Goal: Task Accomplishment & Management: Use online tool/utility

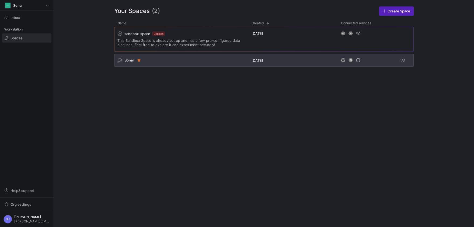
click at [129, 58] on span "Sonar" at bounding box center [129, 60] width 10 height 4
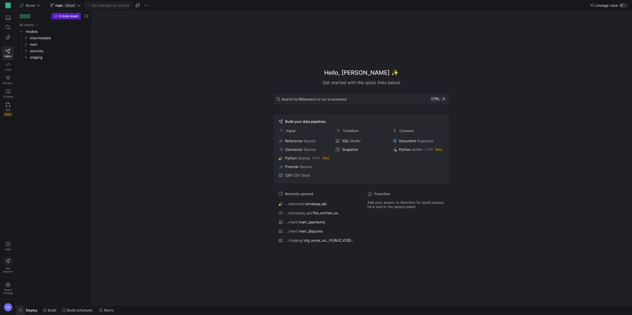
click at [23, 226] on span "button" at bounding box center [20, 310] width 9 height 9
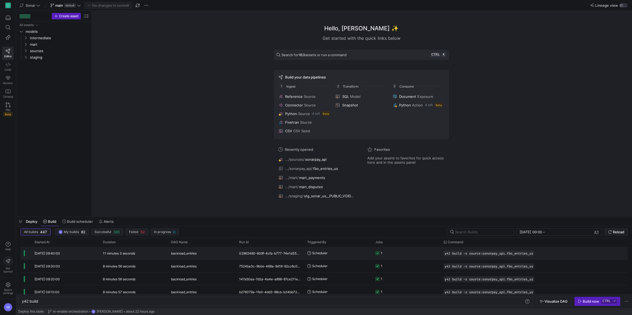
click at [63, 226] on div "[DATE] 09:40:00" at bounding box center [65, 253] width 68 height 13
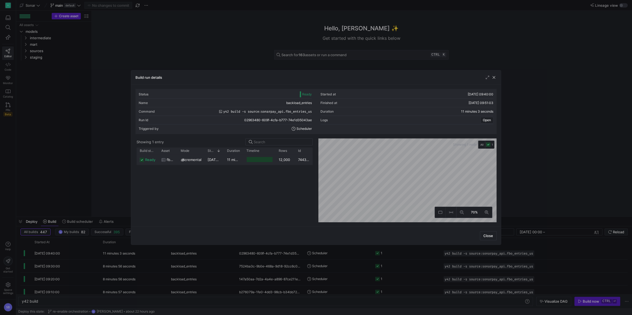
click at [227, 162] on y42-duration "11 minutes 1 second" at bounding box center [244, 160] width 34 height 4
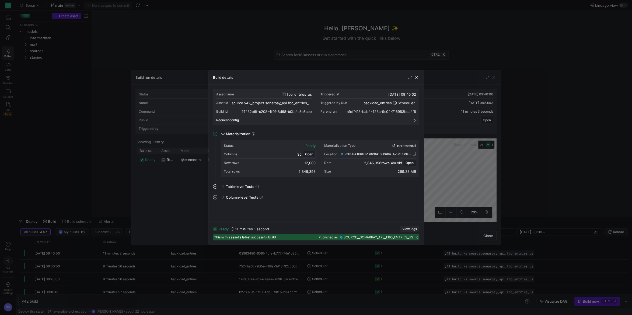
click at [404, 226] on span "View logs" at bounding box center [409, 229] width 15 height 4
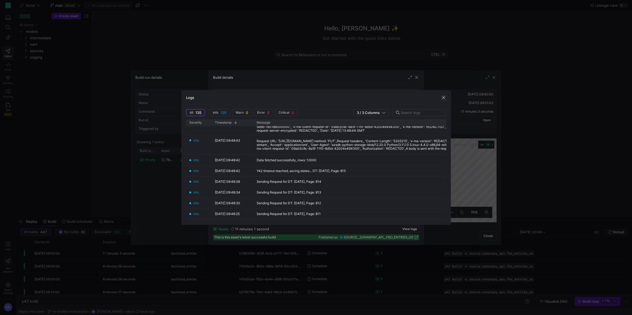
click at [441, 98] on span "button" at bounding box center [443, 97] width 5 height 5
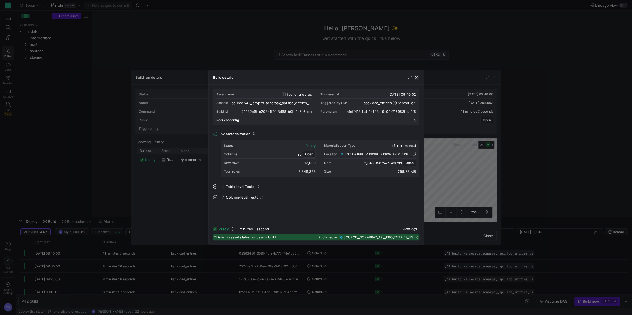
click at [419, 78] on span "button" at bounding box center [416, 77] width 5 height 5
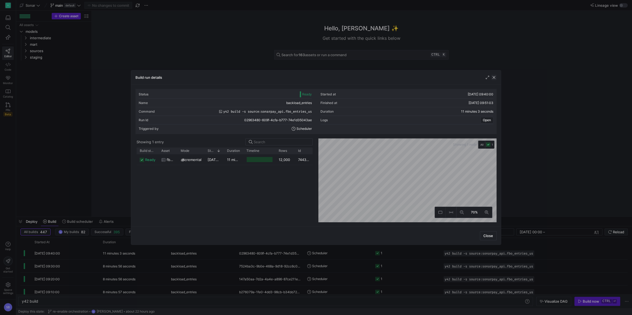
click at [474, 78] on span "button" at bounding box center [493, 77] width 5 height 5
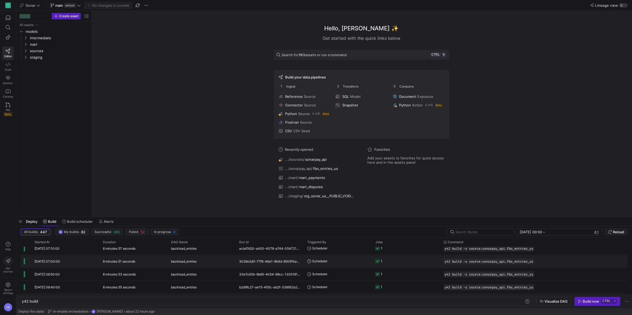
scroll to position [213, 0]
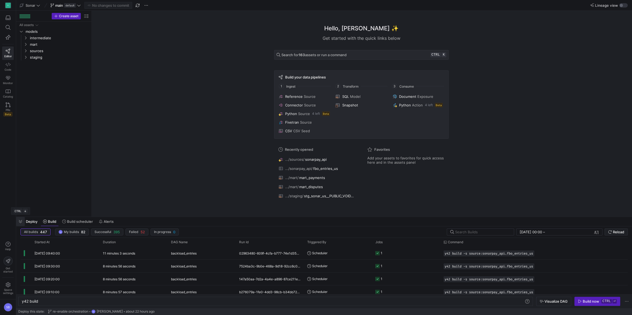
click at [20, 221] on span "button" at bounding box center [20, 221] width 9 height 9
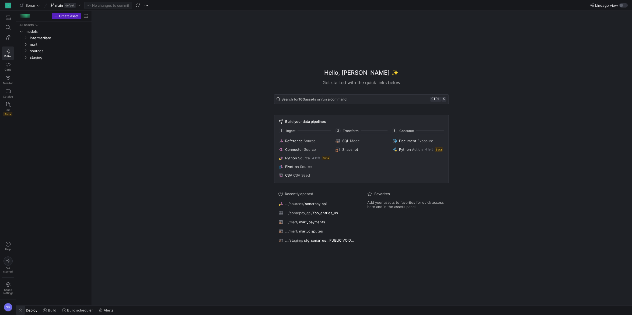
click at [20, 226] on span "button" at bounding box center [20, 310] width 9 height 9
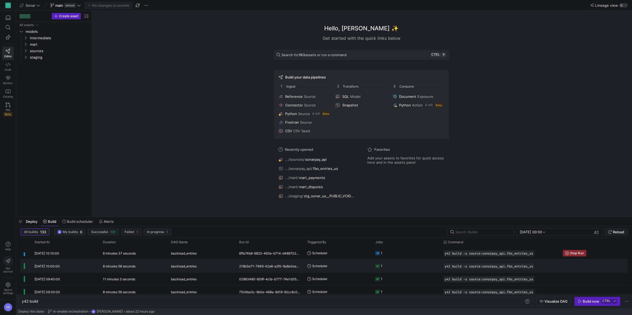
click at [135, 226] on y42-duration "8 minutes 58 seconds" at bounding box center [119, 267] width 33 height 4
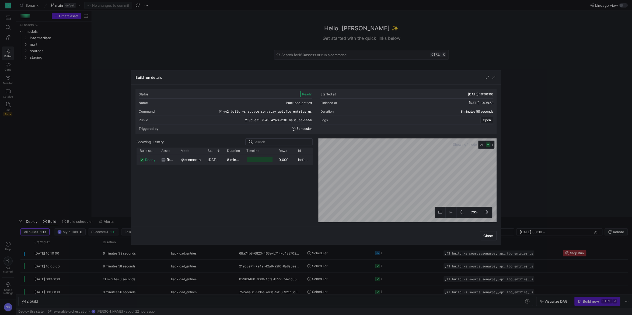
click at [234, 160] on y42-duration "8 minutes 54 seconds" at bounding box center [245, 160] width 37 height 4
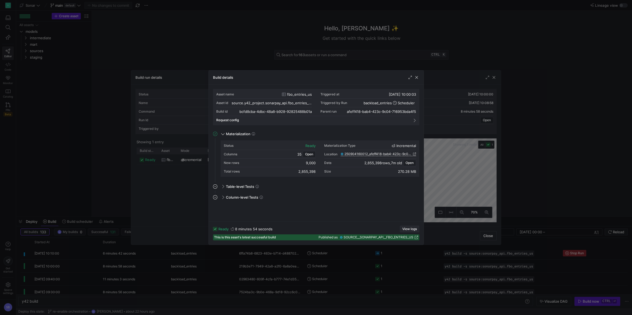
click at [405, 226] on span "button" at bounding box center [409, 229] width 19 height 6
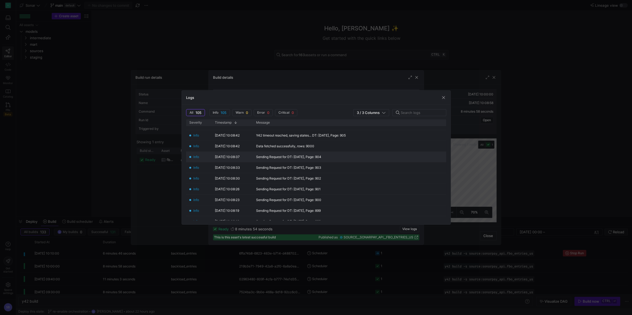
scroll to position [126, 0]
click at [443, 95] on div "Logs" at bounding box center [316, 98] width 269 height 14
click at [443, 97] on span "button" at bounding box center [443, 97] width 5 height 5
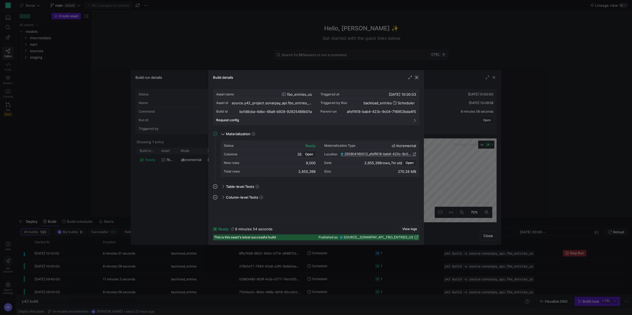
click at [418, 76] on span "button" at bounding box center [416, 77] width 5 height 5
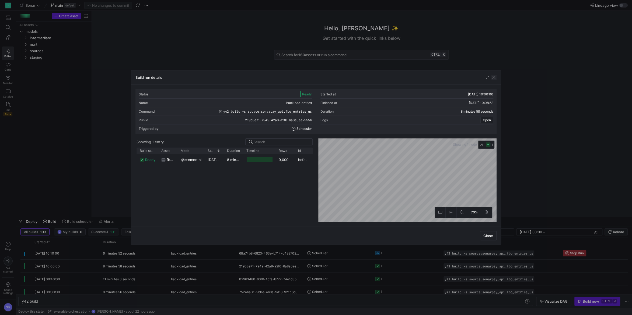
click at [474, 77] on span "button" at bounding box center [493, 77] width 5 height 5
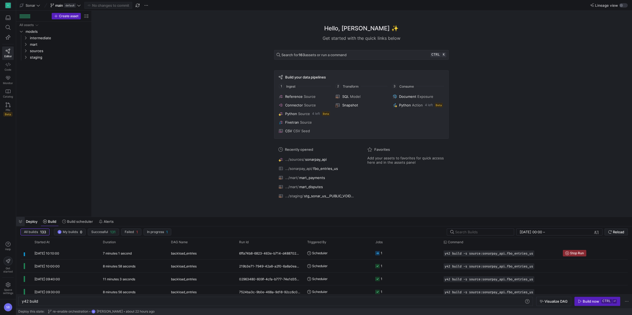
click at [21, 218] on span "button" at bounding box center [20, 221] width 9 height 9
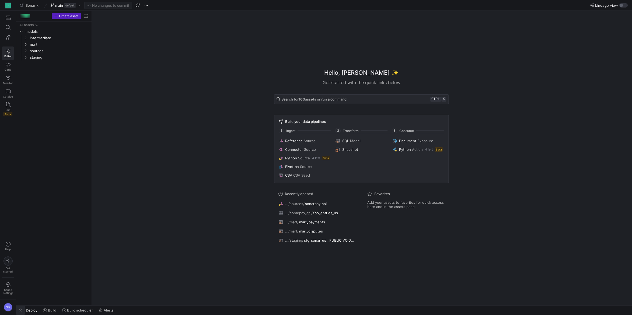
click at [21, 226] on span "button" at bounding box center [20, 310] width 9 height 9
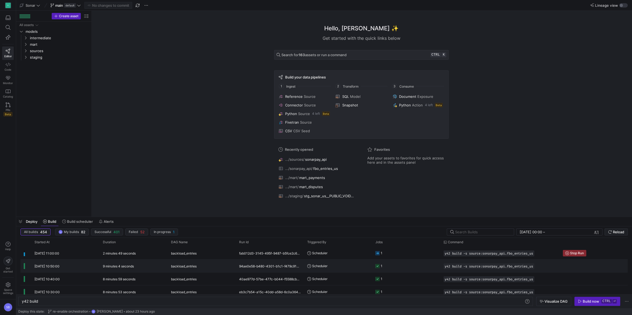
click at [133, 226] on y42-duration "9 minutes 4 seconds" at bounding box center [118, 267] width 31 height 4
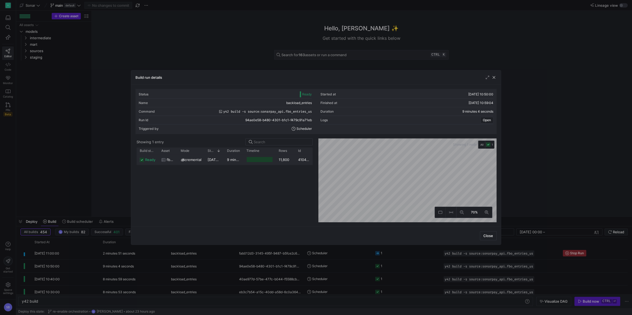
click at [222, 160] on span "[DATE] 10:50:02" at bounding box center [221, 160] width 27 height 4
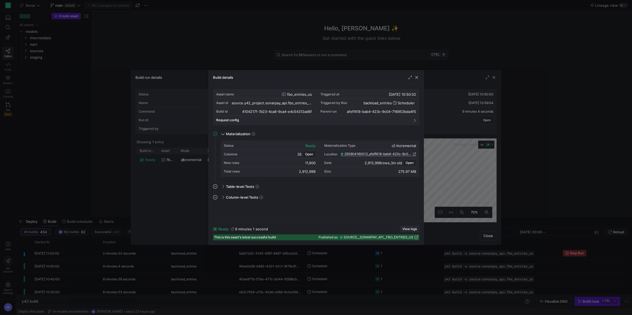
click at [405, 226] on span "View logs" at bounding box center [409, 229] width 15 height 4
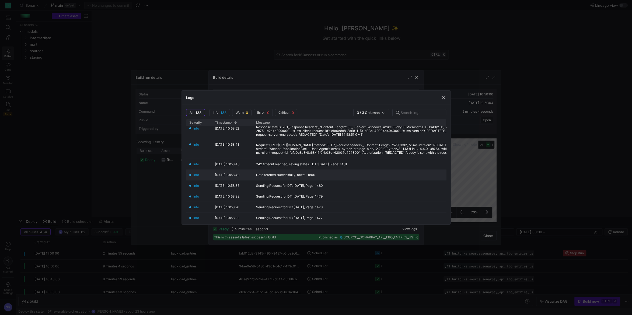
scroll to position [101, 0]
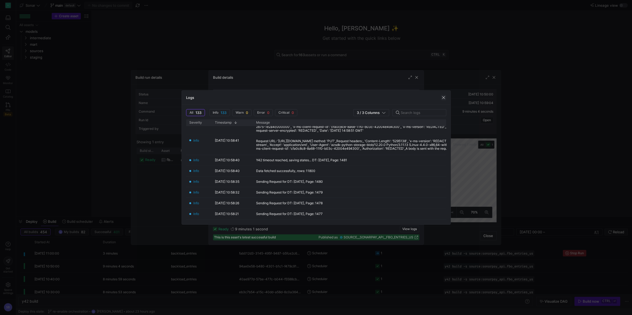
click at [442, 96] on span "button" at bounding box center [443, 97] width 5 height 5
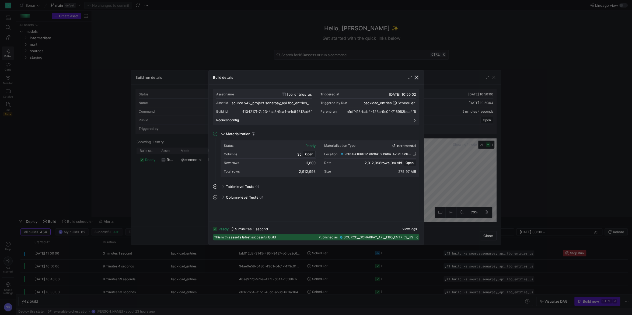
click at [418, 76] on span "button" at bounding box center [416, 77] width 5 height 5
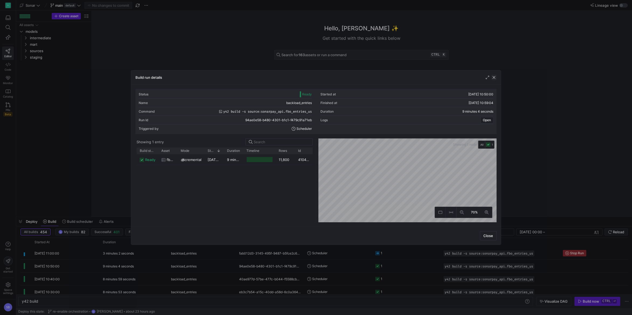
click at [474, 79] on span "button" at bounding box center [493, 77] width 5 height 5
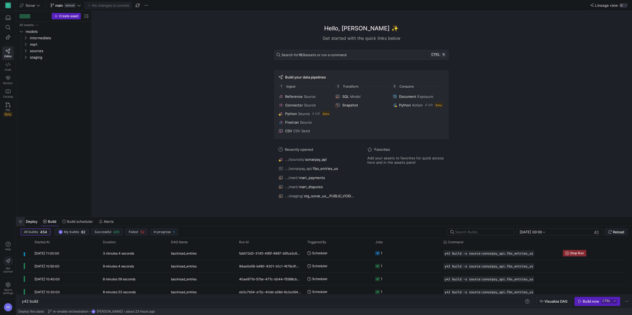
click at [22, 221] on span "button" at bounding box center [20, 221] width 9 height 9
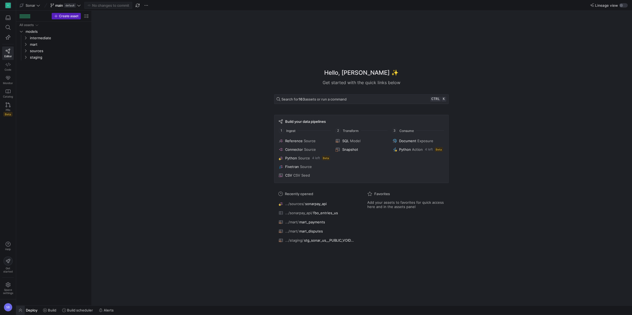
click at [20, 226] on span "button" at bounding box center [20, 310] width 9 height 9
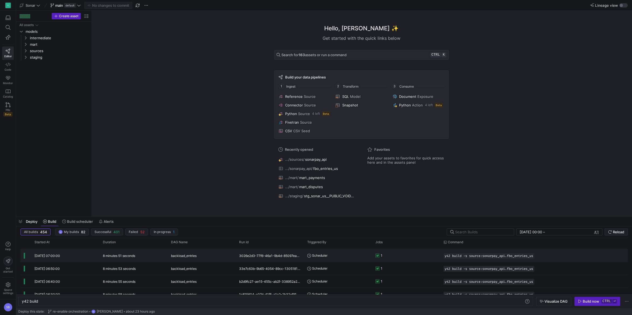
scroll to position [308, 0]
click at [127, 226] on y42-duration "8 minutes 51 seconds" at bounding box center [119, 256] width 32 height 4
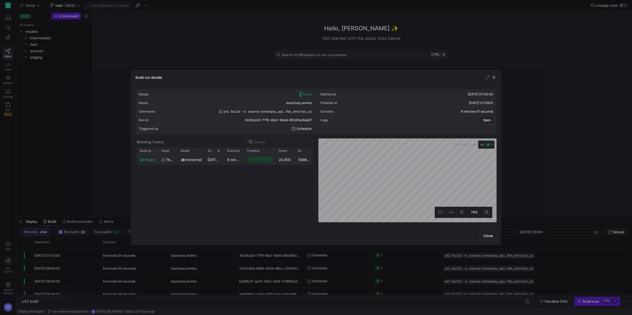
click at [226, 160] on div "8 minutes 48 seconds" at bounding box center [233, 160] width 19 height 10
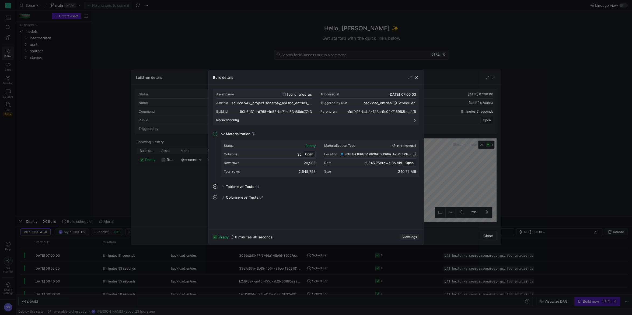
click at [407, 226] on span "View logs" at bounding box center [409, 238] width 15 height 4
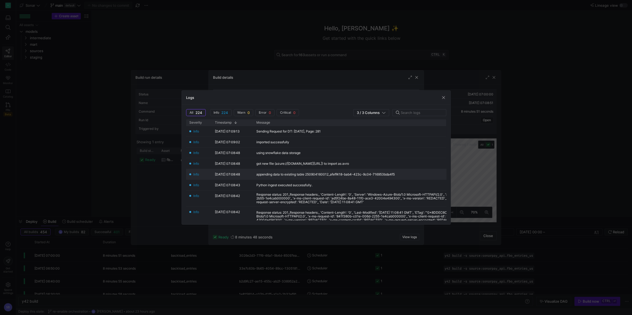
scroll to position [0, 0]
click at [445, 97] on span "button" at bounding box center [443, 97] width 5 height 5
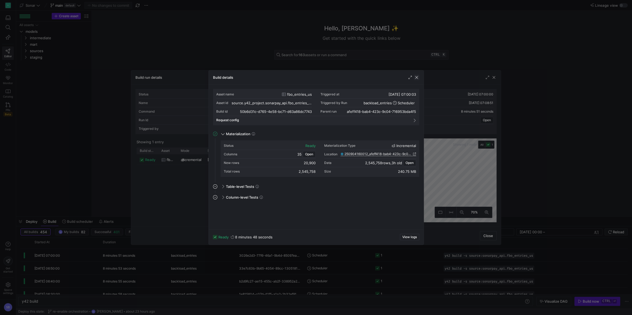
click at [418, 78] on span "button" at bounding box center [416, 77] width 5 height 5
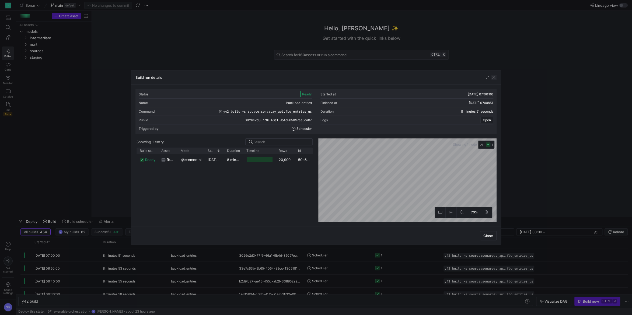
click at [474, 78] on span "button" at bounding box center [493, 77] width 5 height 5
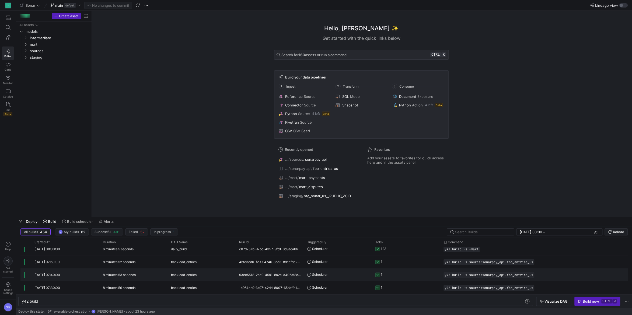
scroll to position [223, 0]
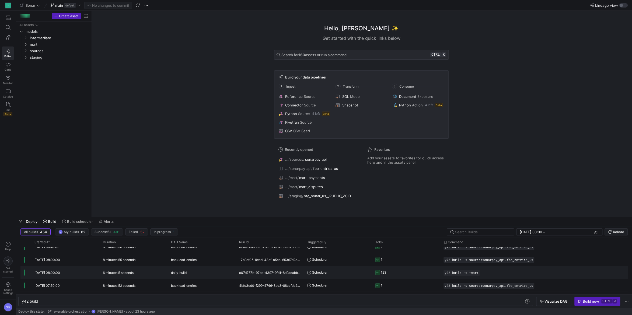
click at [138, 226] on div "6 minutes 5 seconds" at bounding box center [134, 272] width 68 height 13
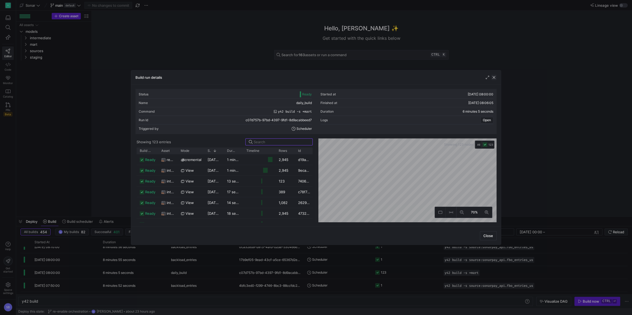
click at [474, 77] on span "button" at bounding box center [493, 77] width 5 height 5
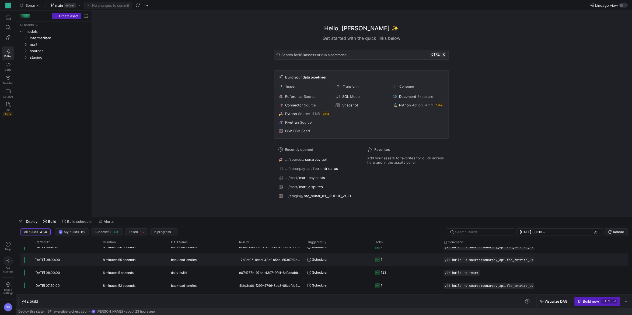
click at [138, 226] on div "8 minutes 55 seconds" at bounding box center [134, 260] width 68 height 13
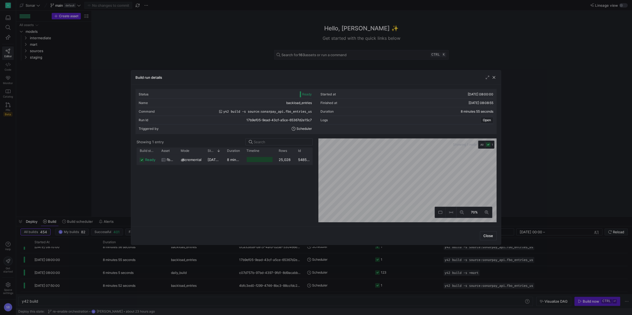
click at [236, 162] on div "8 minutes 51 seconds" at bounding box center [233, 160] width 19 height 10
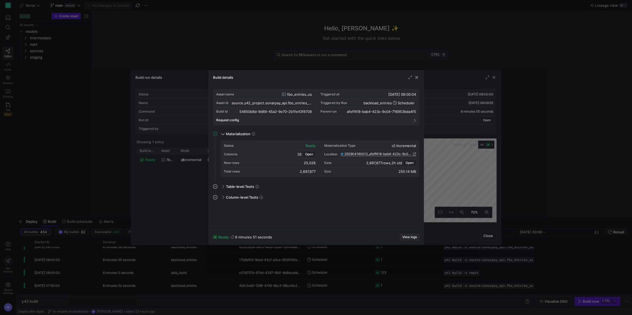
click at [406, 226] on span "View logs" at bounding box center [409, 238] width 15 height 4
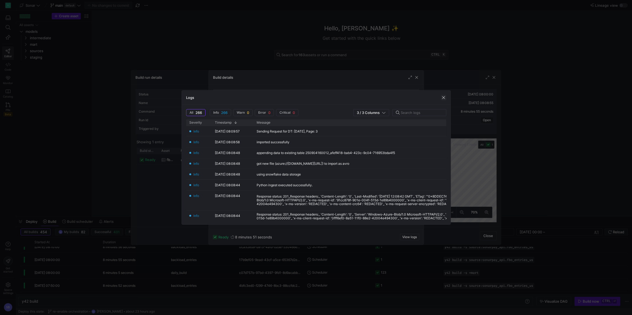
click at [442, 97] on span "button" at bounding box center [443, 97] width 5 height 5
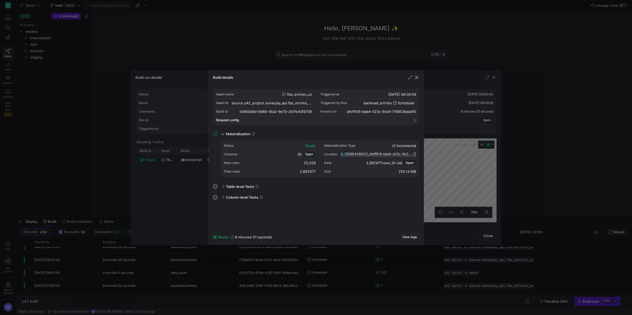
click at [417, 78] on span "button" at bounding box center [416, 77] width 5 height 5
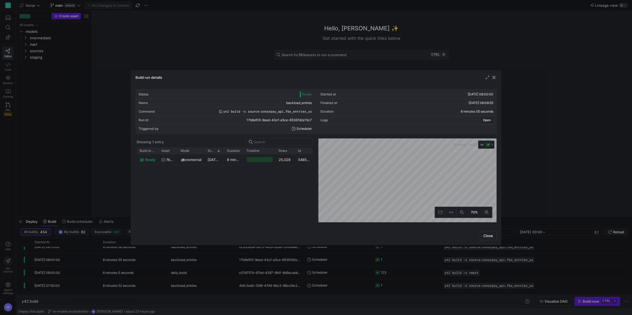
click at [474, 76] on span "button" at bounding box center [493, 77] width 5 height 5
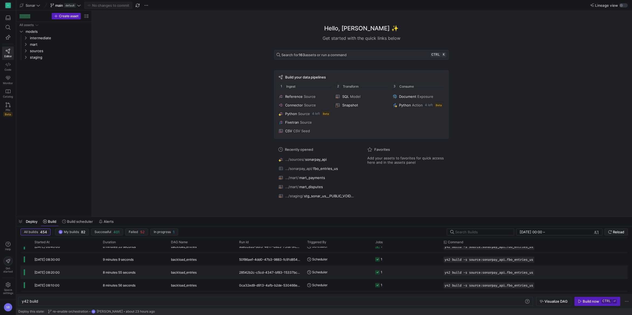
scroll to position [166, 0]
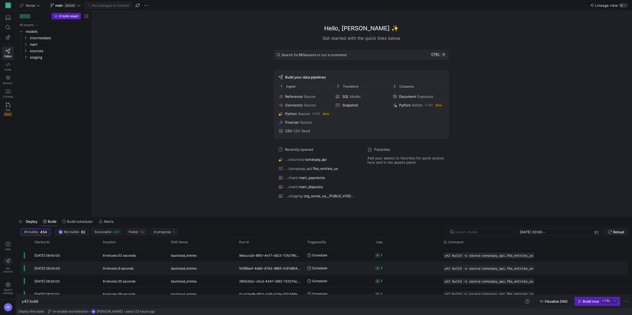
click at [138, 226] on div "9 minutes 9 seconds" at bounding box center [134, 268] width 68 height 13
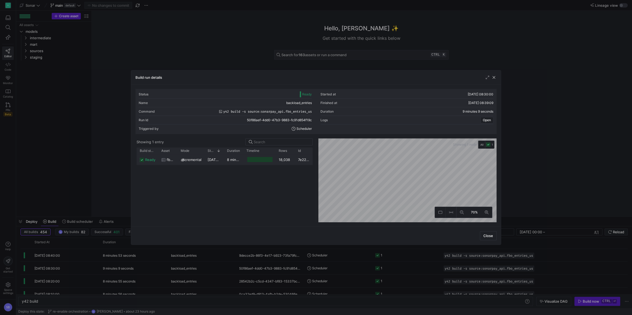
click at [236, 162] on y42-duration "8 minutes 57 seconds" at bounding box center [245, 160] width 37 height 4
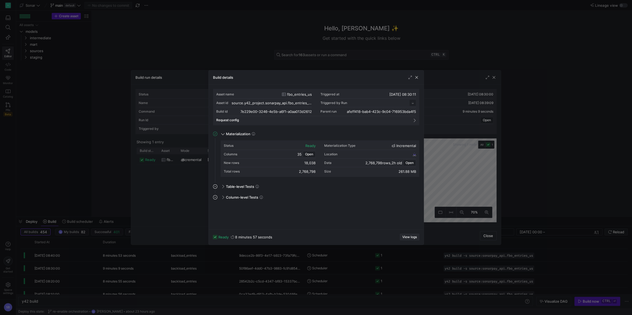
click at [405, 226] on span "button" at bounding box center [409, 237] width 19 height 6
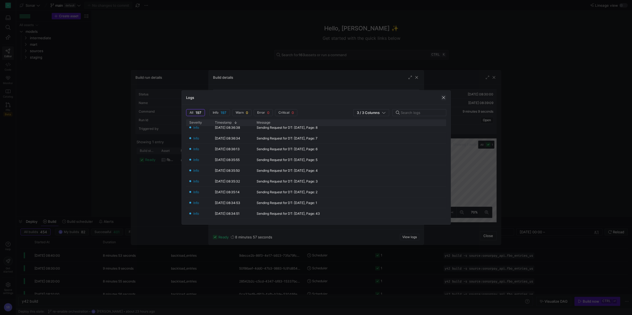
click at [444, 97] on span "button" at bounding box center [443, 97] width 5 height 5
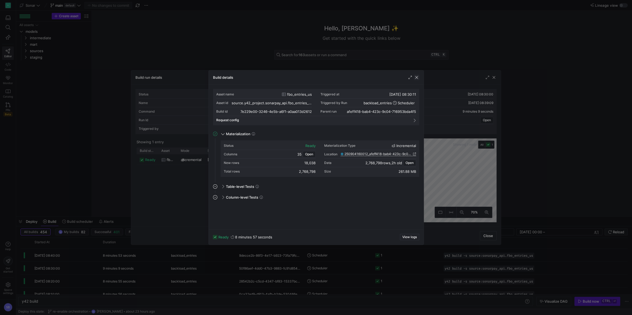
click at [416, 75] on span "button" at bounding box center [416, 77] width 5 height 5
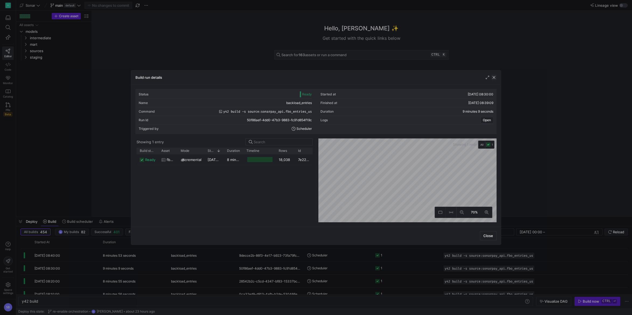
click at [474, 78] on span "button" at bounding box center [493, 77] width 5 height 5
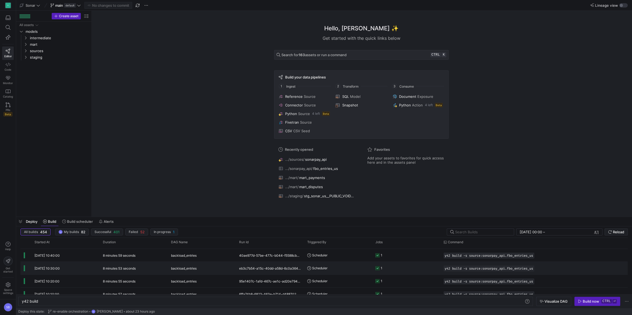
scroll to position [0, 0]
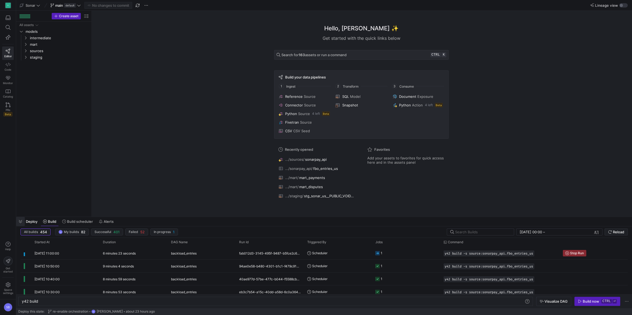
click at [21, 220] on span "button" at bounding box center [20, 221] width 9 height 9
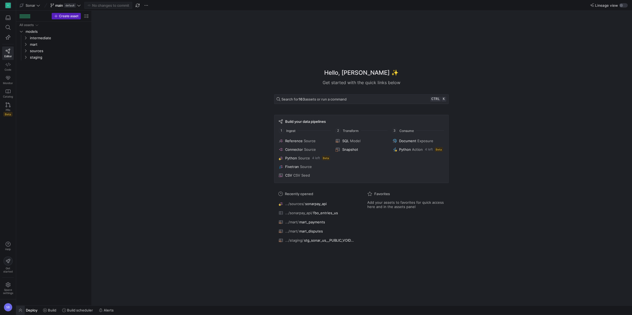
click at [23, 226] on span "button" at bounding box center [20, 310] width 9 height 9
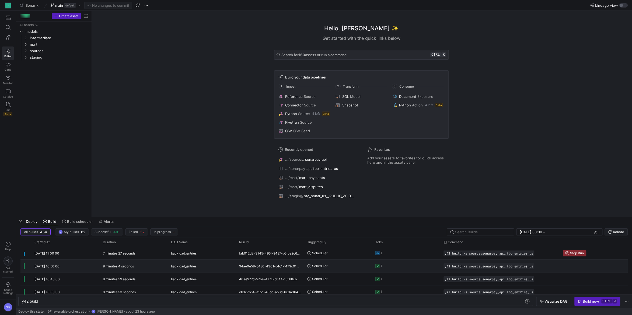
click at [134, 226] on y42-duration "9 minutes 4 seconds" at bounding box center [118, 267] width 31 height 4
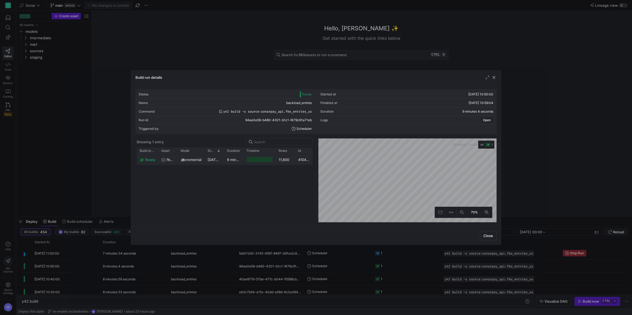
click at [283, 162] on div "11,800" at bounding box center [284, 160] width 19 height 10
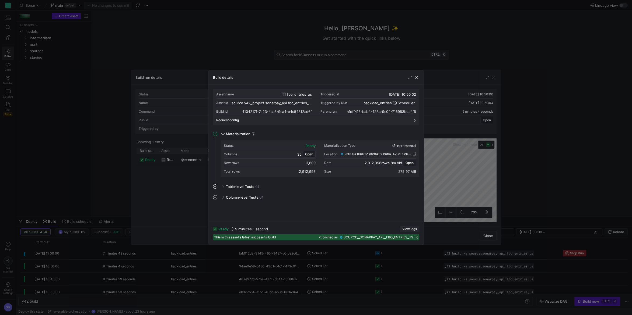
click at [412, 226] on span "View logs" at bounding box center [409, 229] width 15 height 4
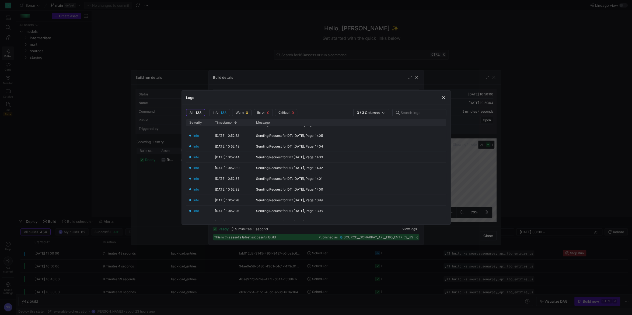
scroll to position [1008, 0]
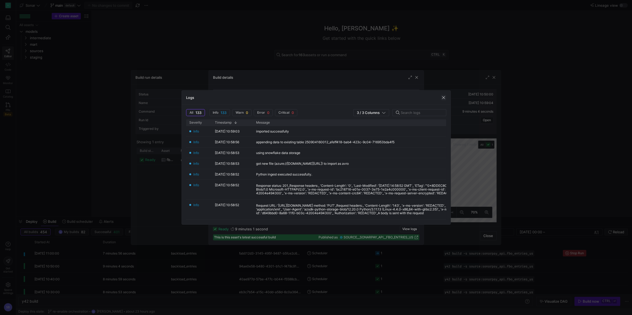
click at [444, 99] on span "button" at bounding box center [443, 97] width 5 height 5
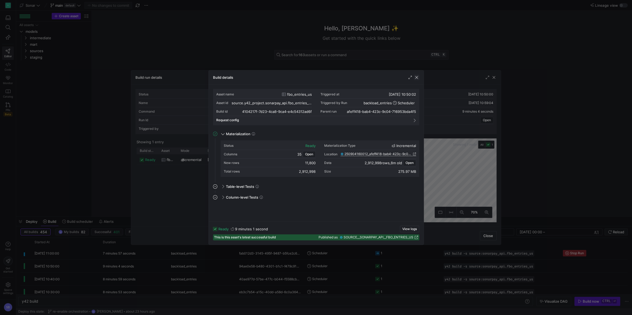
click at [416, 79] on span "button" at bounding box center [416, 77] width 5 height 5
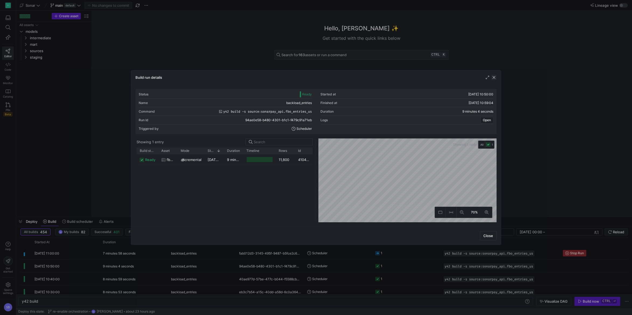
click at [474, 76] on span "button" at bounding box center [493, 77] width 5 height 5
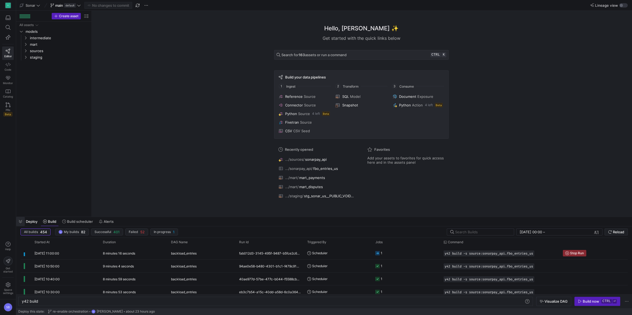
click at [21, 220] on span "button" at bounding box center [20, 221] width 9 height 9
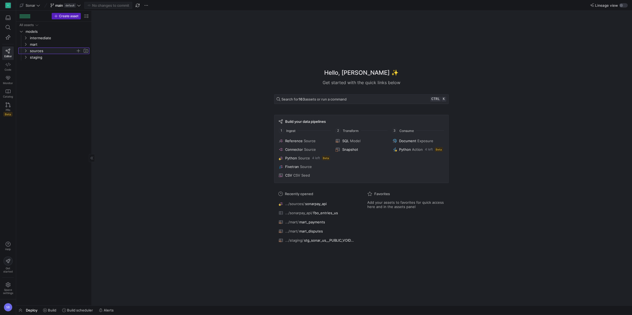
click at [26, 52] on y42-icon "Press SPACE to select this row." at bounding box center [25, 51] width 4 height 4
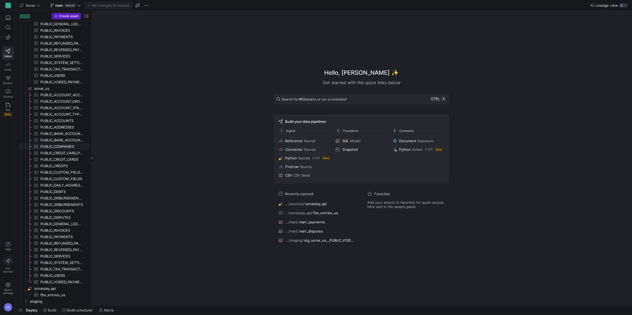
scroll to position [170, 0]
click at [46, 226] on span "sonarpay_api​​​​​​​​" at bounding box center [61, 288] width 54 height 6
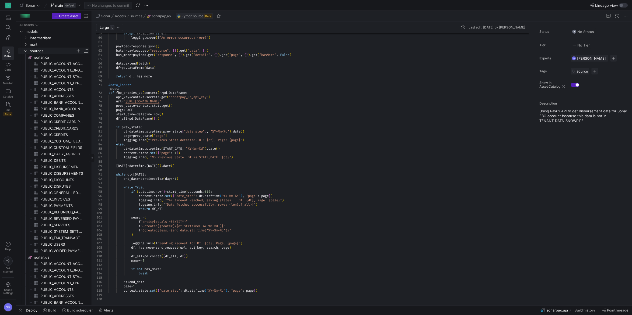
click at [26, 50] on icon "Press SPACE to select this row." at bounding box center [26, 50] width 4 height 3
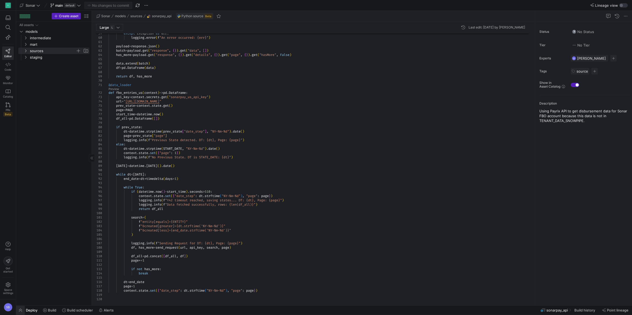
click at [20, 226] on span "button" at bounding box center [20, 310] width 9 height 9
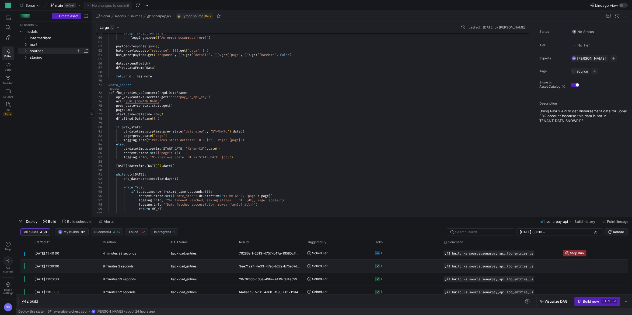
click at [64, 226] on div "[DATE] 11:30:00" at bounding box center [65, 266] width 68 height 13
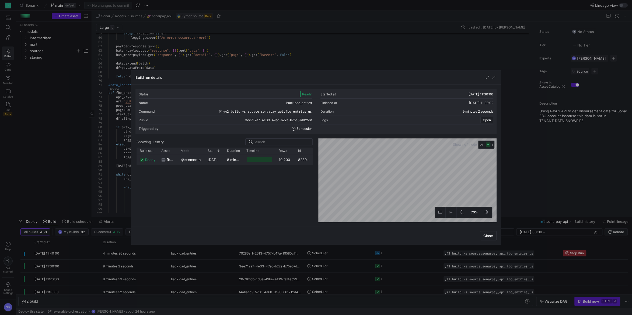
click at [226, 162] on div "8 minutes 51 seconds" at bounding box center [233, 160] width 19 height 10
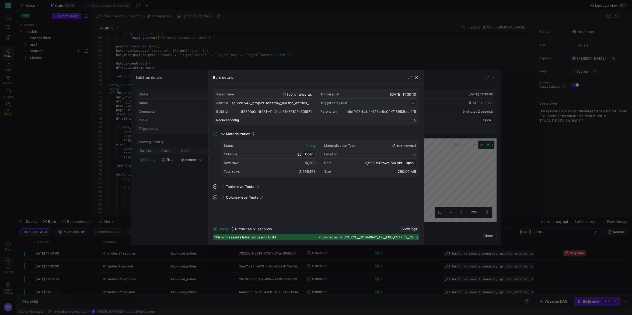
click at [405, 226] on span "View logs" at bounding box center [409, 229] width 15 height 4
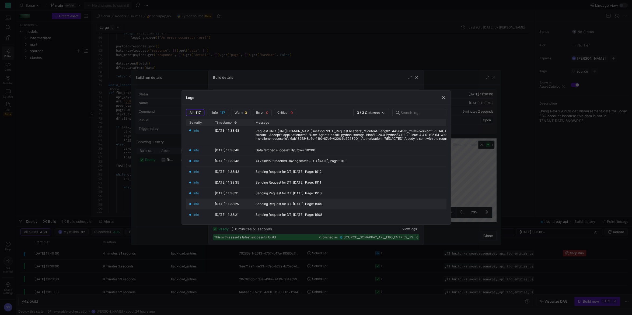
scroll to position [75, 0]
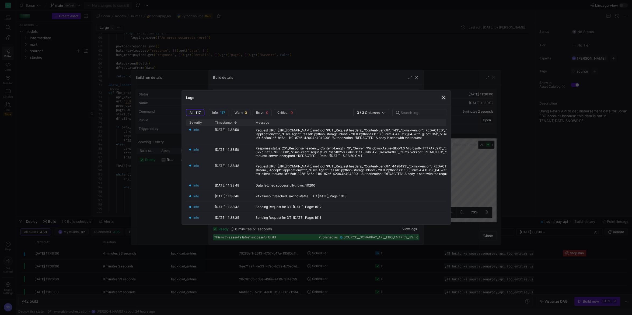
click at [442, 98] on span "button" at bounding box center [443, 97] width 5 height 5
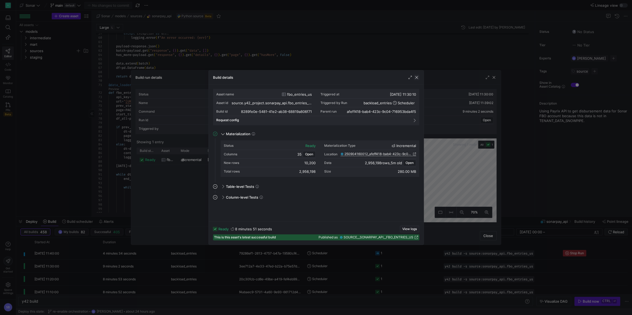
click at [418, 78] on span "button" at bounding box center [416, 77] width 5 height 5
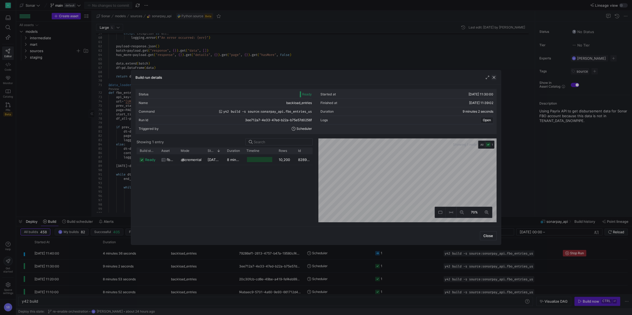
click at [474, 78] on span "button" at bounding box center [493, 77] width 5 height 5
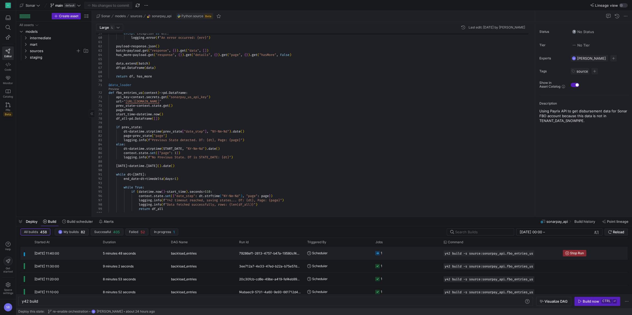
click at [112, 226] on y42-duration "5 minutes 48 seconds" at bounding box center [119, 254] width 33 height 4
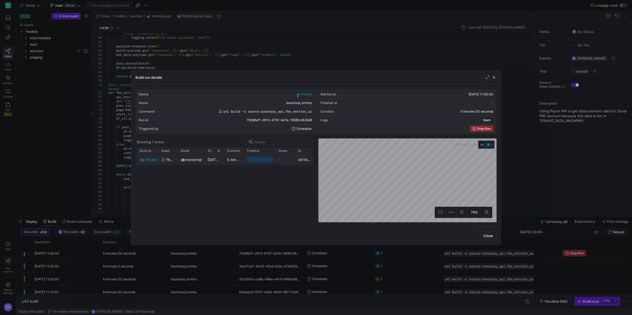
click at [233, 164] on div "5 minutes 48 seconds" at bounding box center [233, 160] width 19 height 10
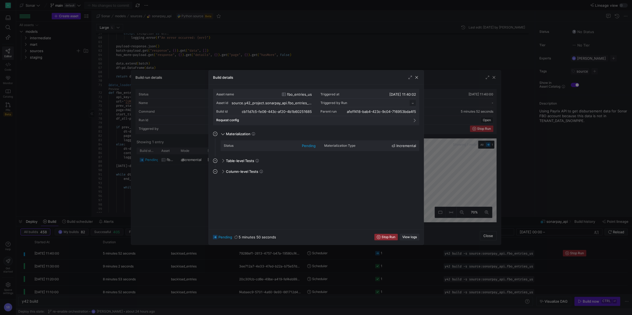
click at [412, 226] on span "View logs" at bounding box center [409, 238] width 15 height 4
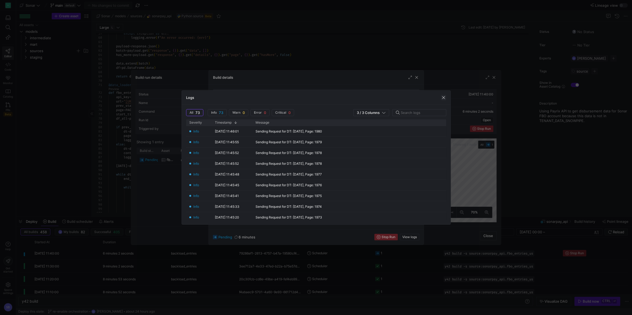
click at [443, 96] on span "button" at bounding box center [443, 97] width 5 height 5
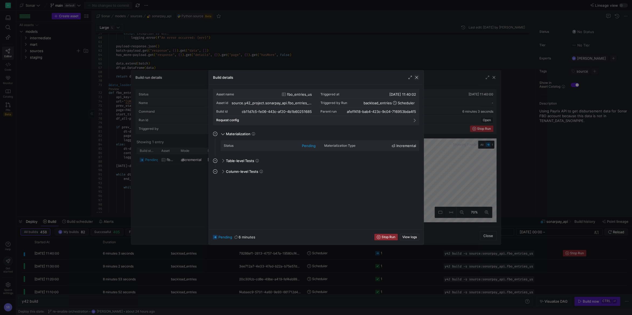
click at [418, 76] on span "button" at bounding box center [416, 77] width 5 height 5
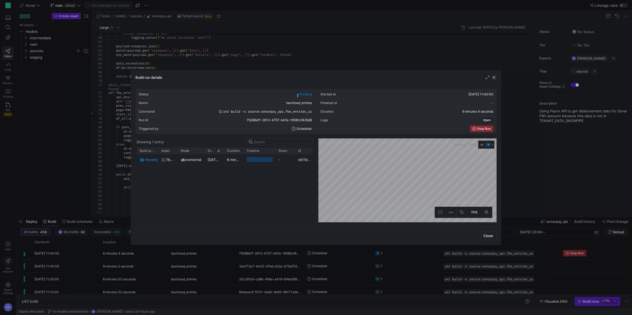
click at [474, 76] on span "button" at bounding box center [493, 77] width 5 height 5
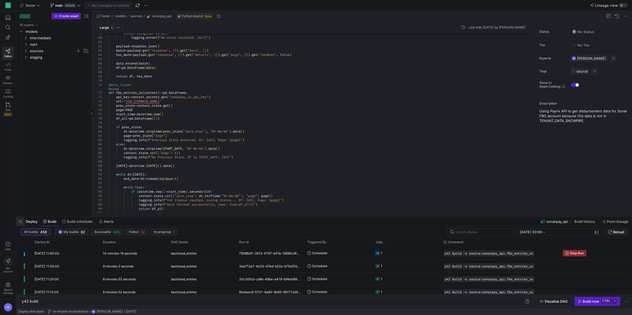
click at [19, 220] on span "button" at bounding box center [20, 221] width 9 height 9
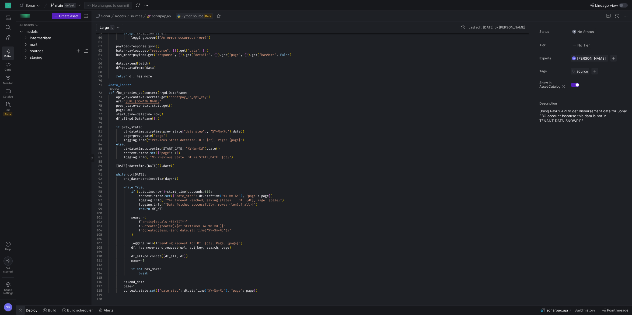
click at [19, 226] on span "button" at bounding box center [20, 310] width 9 height 9
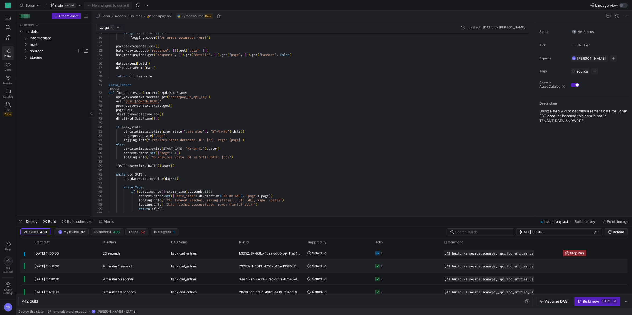
click at [135, 226] on div "9 minutes 1 second" at bounding box center [134, 266] width 68 height 13
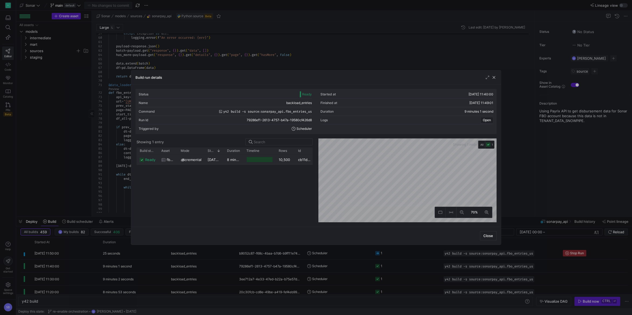
click at [226, 162] on div "8 minutes 58 seconds" at bounding box center [233, 160] width 19 height 10
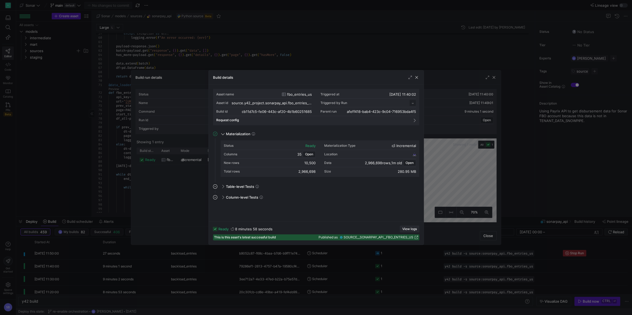
click at [408, 226] on span "View logs" at bounding box center [409, 229] width 15 height 4
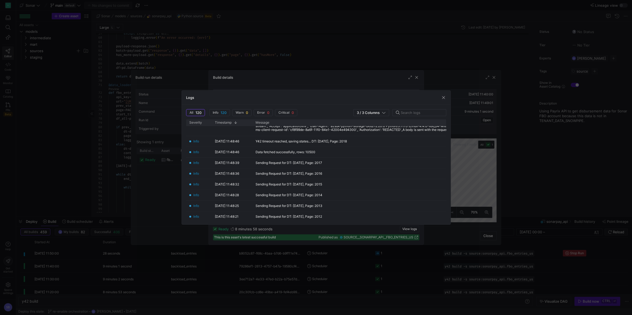
scroll to position [126, 0]
click at [443, 99] on span "button" at bounding box center [443, 97] width 5 height 5
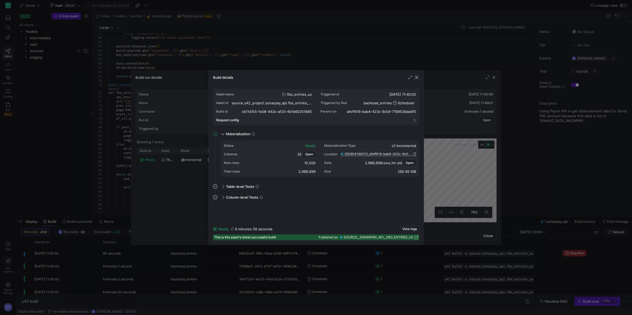
click at [418, 79] on span "button" at bounding box center [416, 77] width 5 height 5
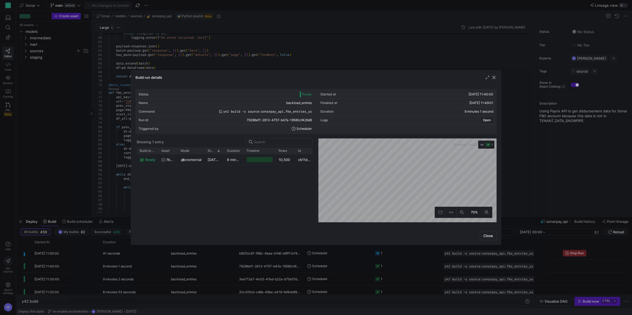
click at [474, 76] on span "button" at bounding box center [493, 77] width 5 height 5
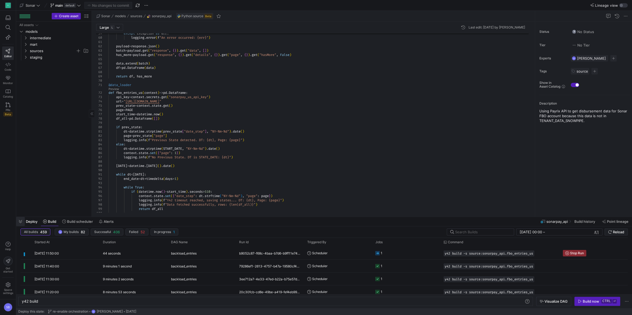
click at [21, 222] on span "button" at bounding box center [20, 221] width 9 height 9
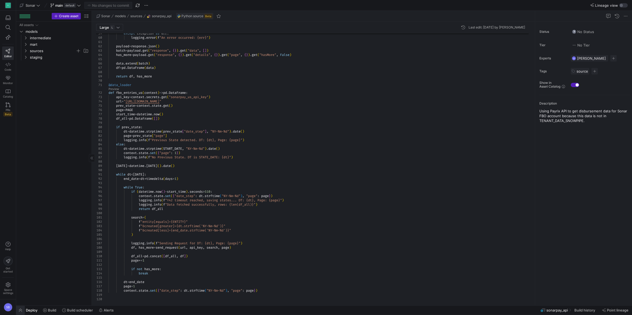
click at [23, 226] on span "button" at bounding box center [20, 310] width 9 height 9
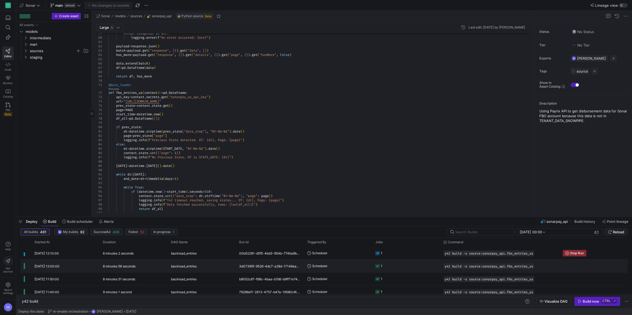
click at [109, 226] on y42-duration "8 minutes 56 seconds" at bounding box center [119, 267] width 33 height 4
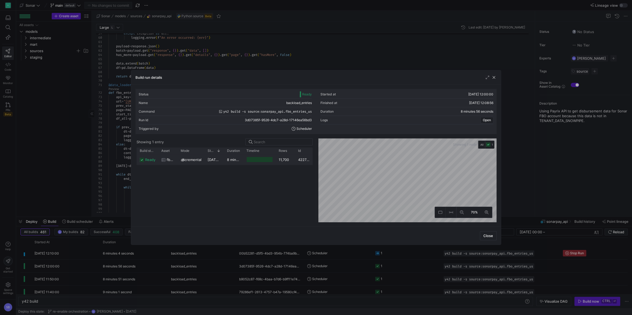
click at [233, 161] on y42-duration "8 minutes 53 seconds" at bounding box center [245, 160] width 37 height 4
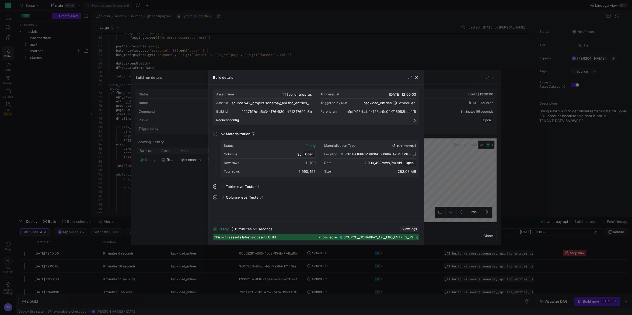
click at [403, 226] on span "View logs" at bounding box center [409, 229] width 15 height 4
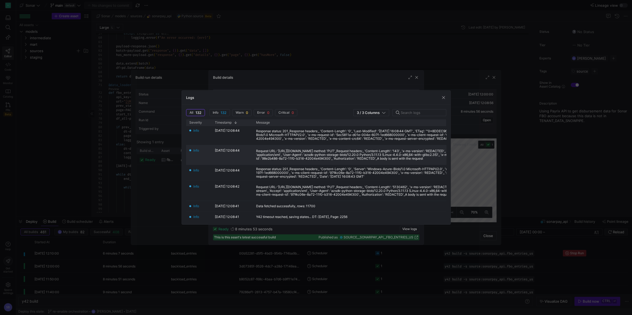
scroll to position [101, 0]
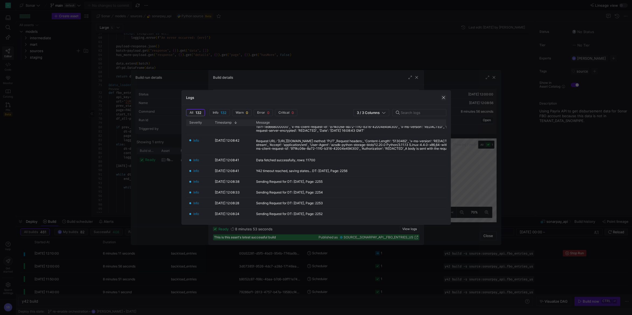
click at [444, 98] on span "button" at bounding box center [443, 97] width 5 height 5
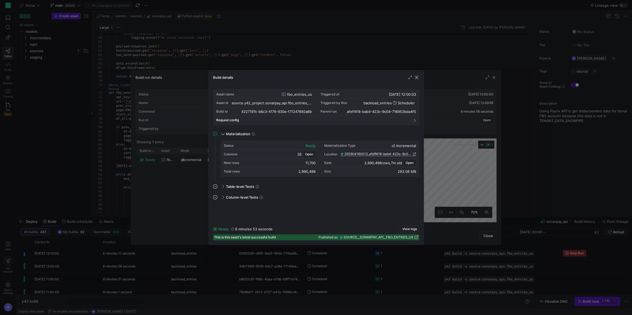
click at [416, 78] on span "button" at bounding box center [416, 77] width 5 height 5
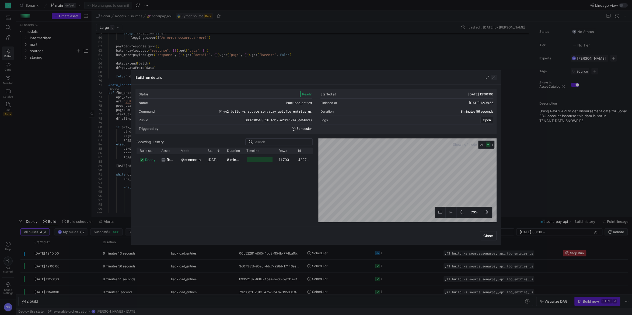
click at [474, 77] on span "button" at bounding box center [493, 77] width 5 height 5
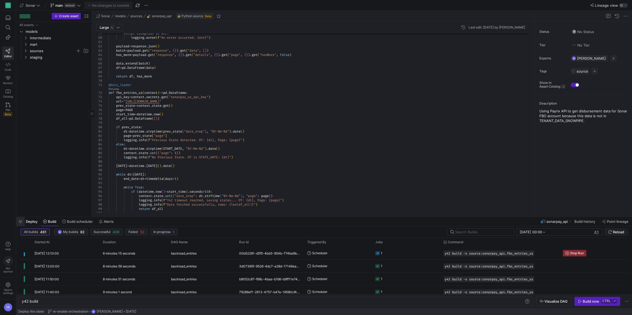
click at [23, 222] on span "button" at bounding box center [20, 221] width 9 height 9
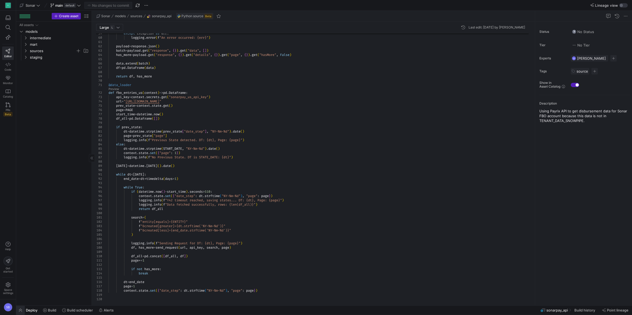
click at [19, 226] on span "button" at bounding box center [20, 310] width 9 height 9
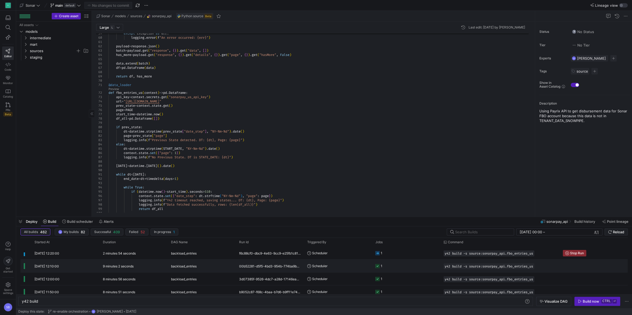
click at [108, 226] on y42-duration "9 minutes 2 seconds" at bounding box center [118, 267] width 31 height 4
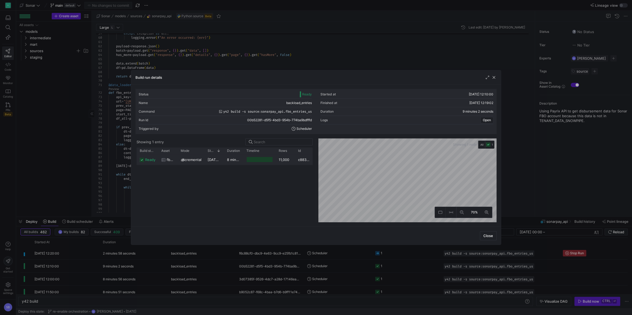
click at [241, 160] on y42-duration "8 minutes 59 seconds" at bounding box center [245, 160] width 37 height 4
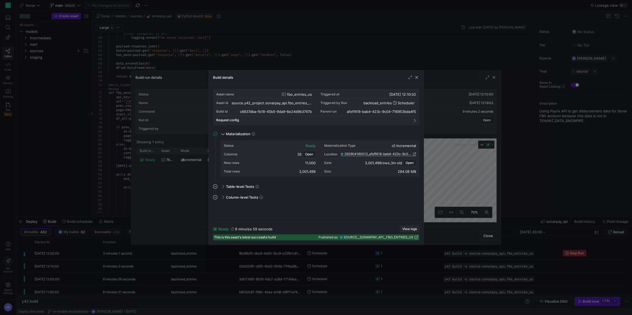
click at [410, 226] on span "button" at bounding box center [409, 229] width 19 height 6
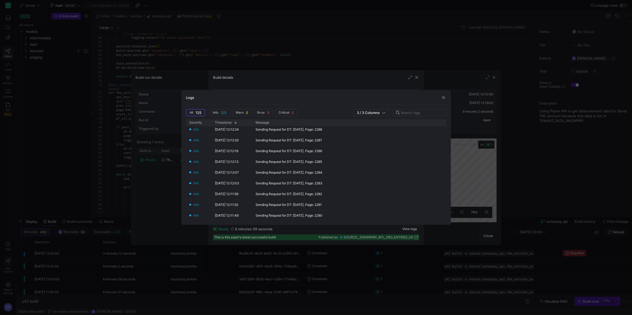
scroll to position [856, 0]
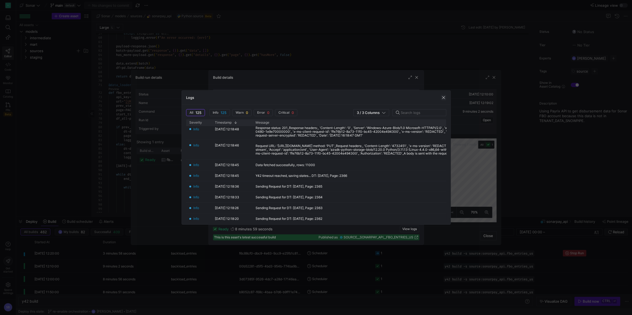
click at [442, 96] on span "button" at bounding box center [443, 97] width 5 height 5
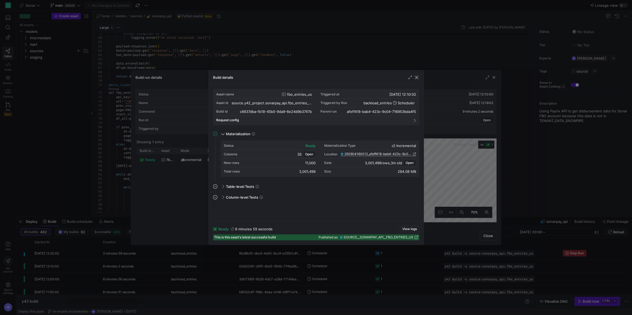
click at [416, 78] on span "button" at bounding box center [416, 77] width 5 height 5
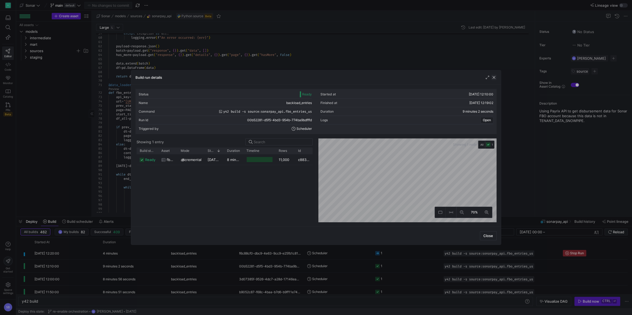
click at [474, 76] on span "button" at bounding box center [493, 77] width 5 height 5
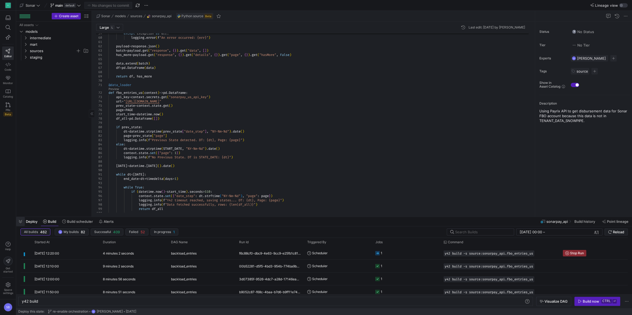
click at [17, 224] on span "button" at bounding box center [20, 221] width 9 height 9
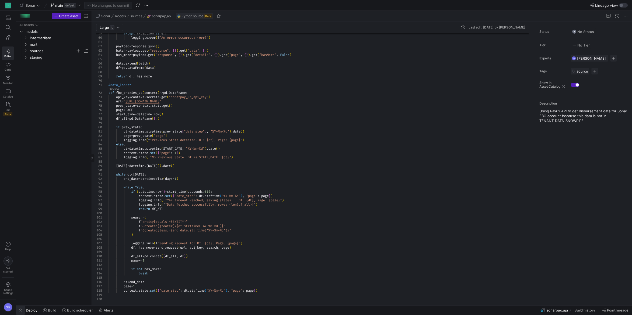
click at [20, 226] on span "button" at bounding box center [20, 310] width 9 height 9
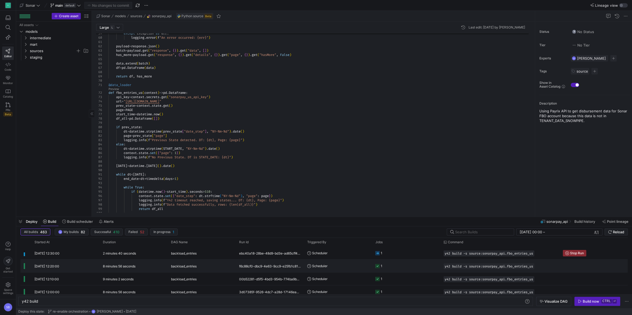
click at [103, 226] on div "8 minutes 56 seconds" at bounding box center [134, 266] width 68 height 13
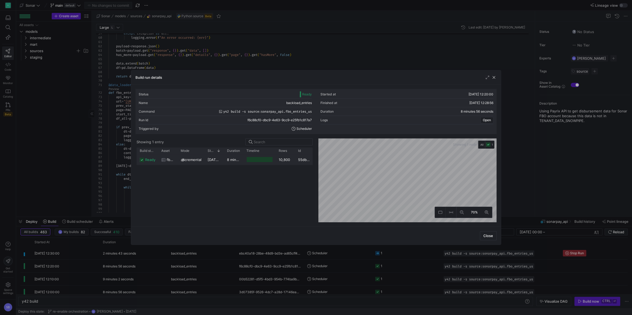
click at [232, 159] on y42-duration "8 minutes 54 seconds" at bounding box center [245, 160] width 37 height 4
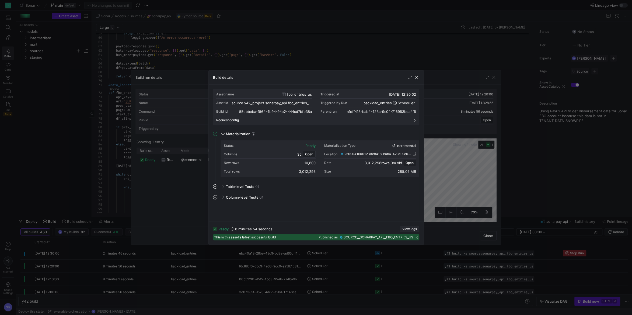
click at [400, 226] on span "button" at bounding box center [409, 229] width 19 height 6
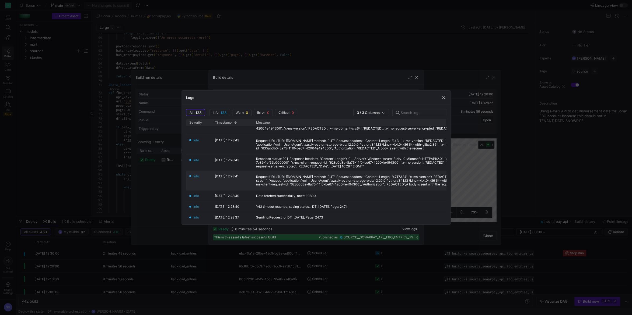
scroll to position [101, 0]
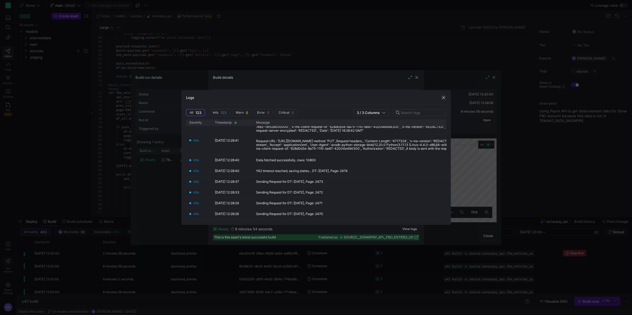
click at [441, 97] on span "button" at bounding box center [443, 97] width 5 height 5
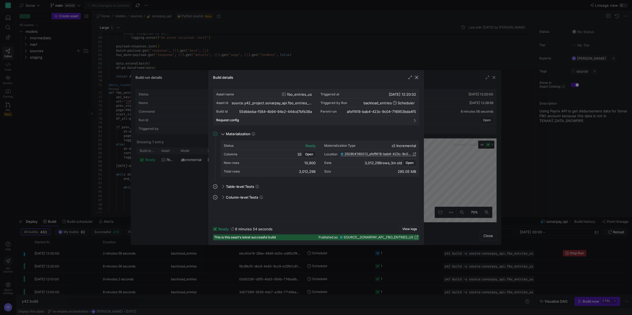
click at [416, 78] on span "button" at bounding box center [416, 77] width 5 height 5
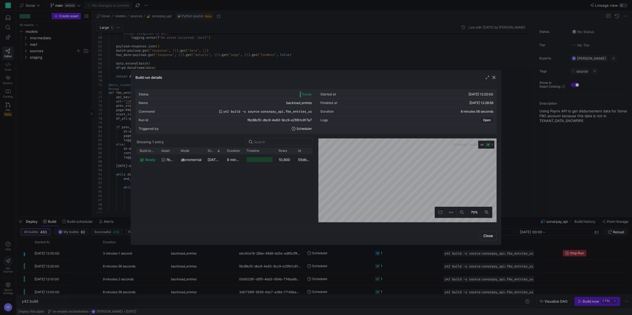
click at [474, 78] on span "button" at bounding box center [493, 77] width 5 height 5
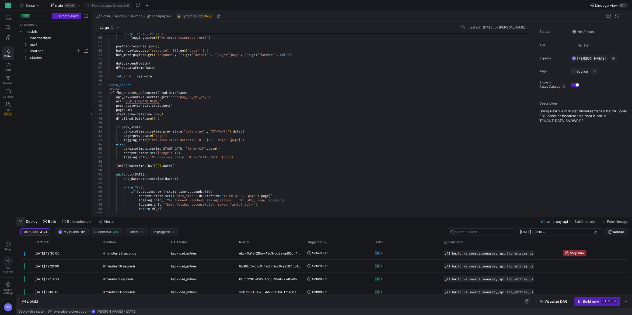
click at [20, 220] on span "button" at bounding box center [20, 221] width 9 height 9
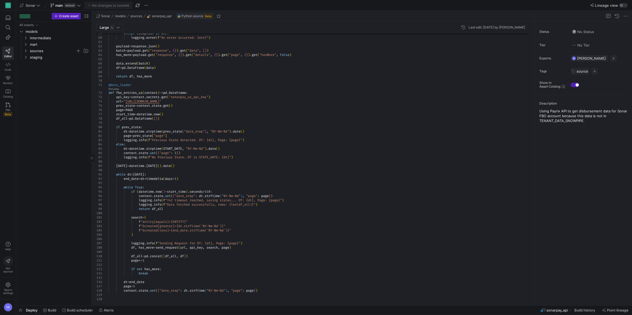
click at [255, 173] on div "except Exception as err : logging . error ( f "An error occurred: {err}" ) payl…" at bounding box center [320, 39] width 424 height 525
click at [180, 165] on div "except Exception as err : logging . error ( f "An error occurred: {err}" ) payl…" at bounding box center [320, 39] width 424 height 525
